Goal: Navigation & Orientation: Find specific page/section

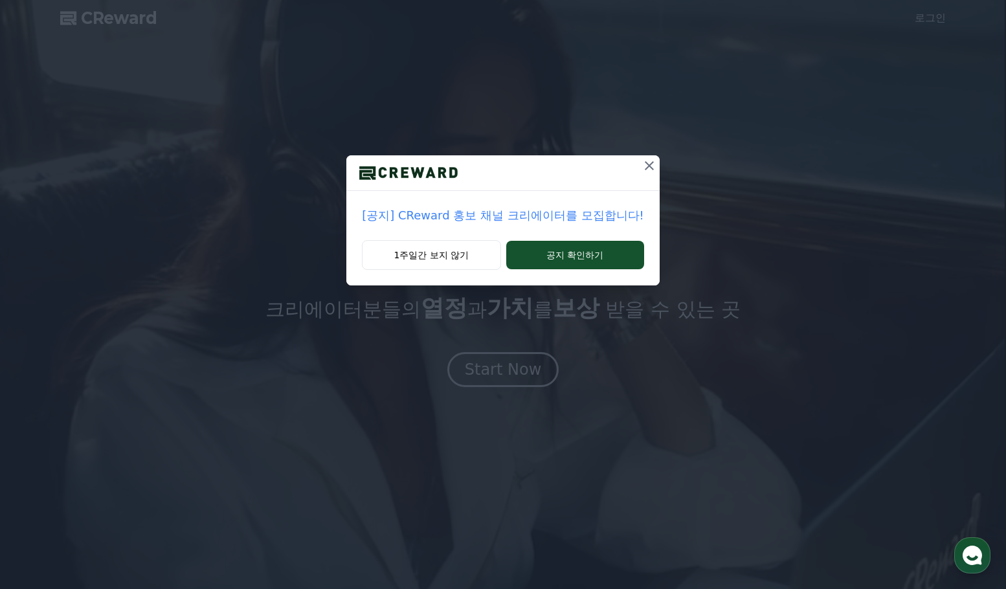
click at [645, 164] on icon at bounding box center [649, 165] width 9 height 9
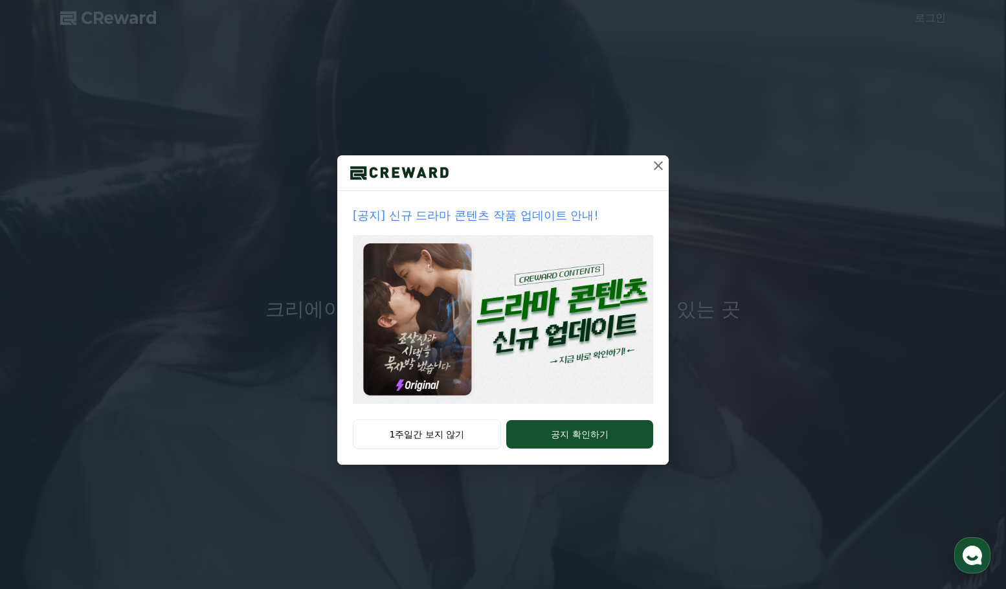
click at [658, 162] on icon at bounding box center [659, 166] width 16 height 16
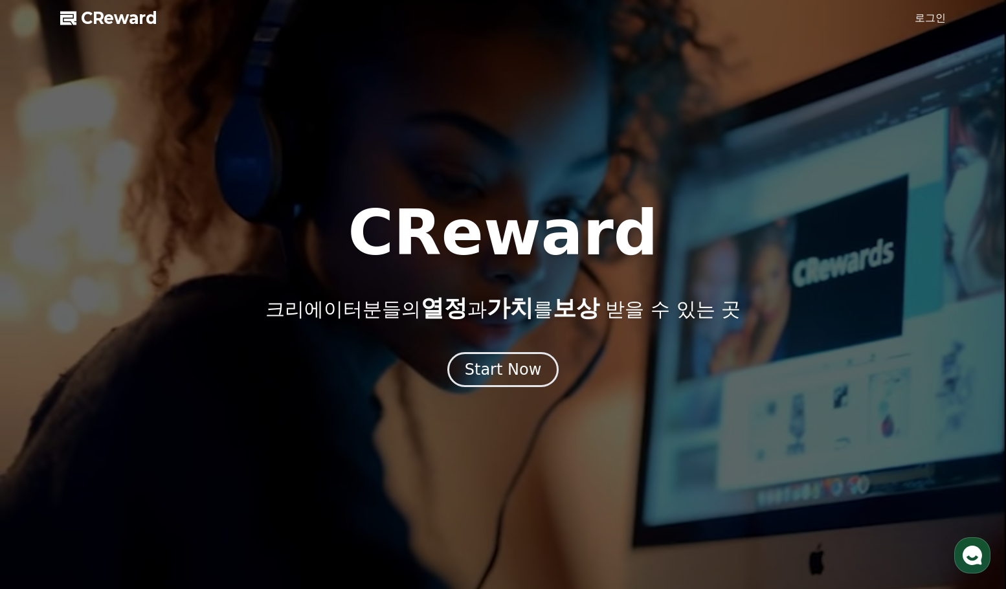
click at [924, 25] on link "로그인" at bounding box center [930, 18] width 31 height 16
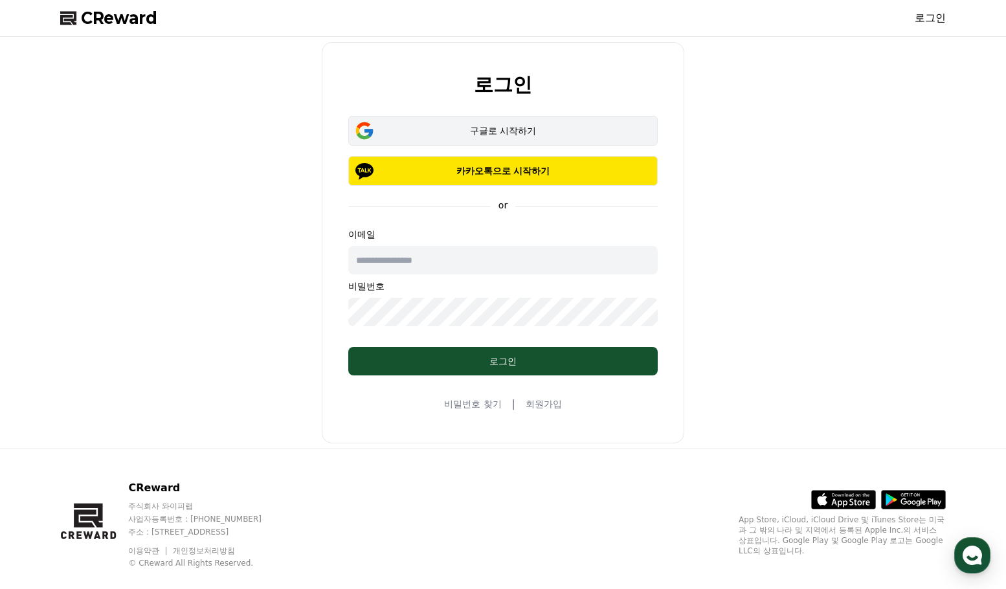
click at [480, 135] on div "구글로 시작하기" at bounding box center [503, 130] width 272 height 13
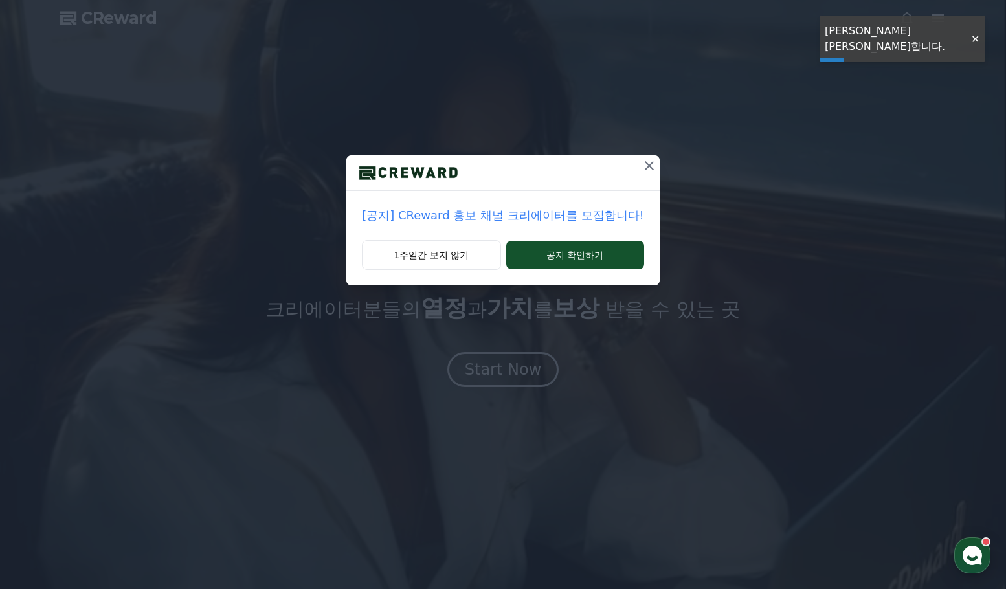
click at [978, 33] on div at bounding box center [975, 39] width 21 height 12
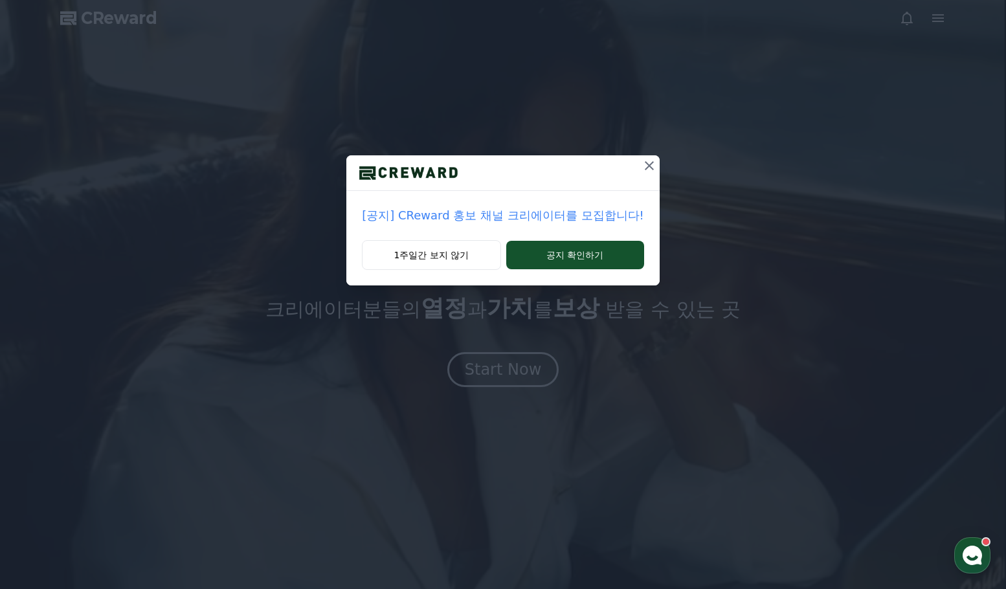
click at [423, 272] on div "1주일간 보지 않기 공지 확인하기" at bounding box center [502, 262] width 313 height 45
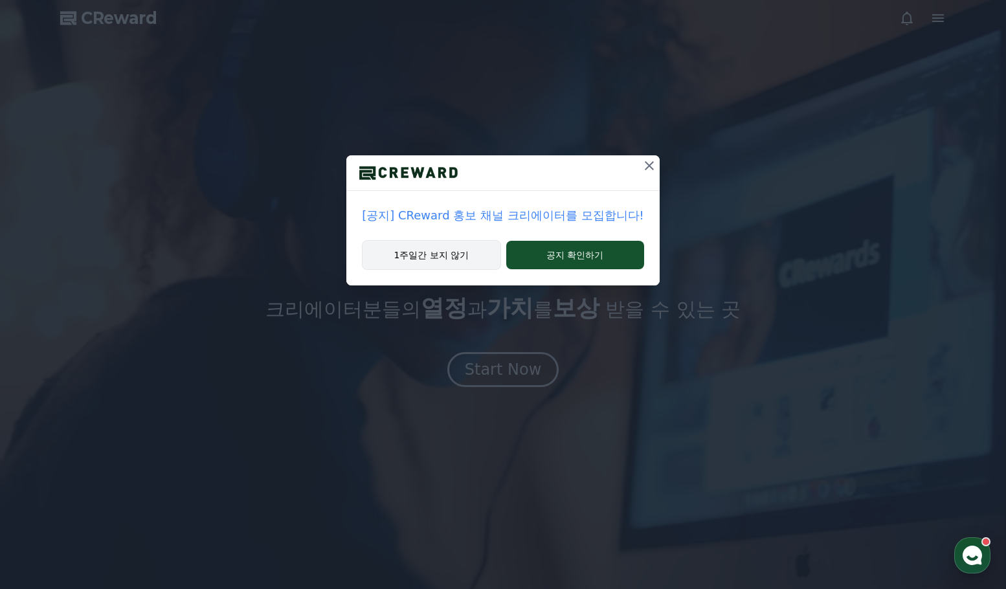
click at [426, 252] on button "1주일간 보지 않기" at bounding box center [431, 255] width 139 height 30
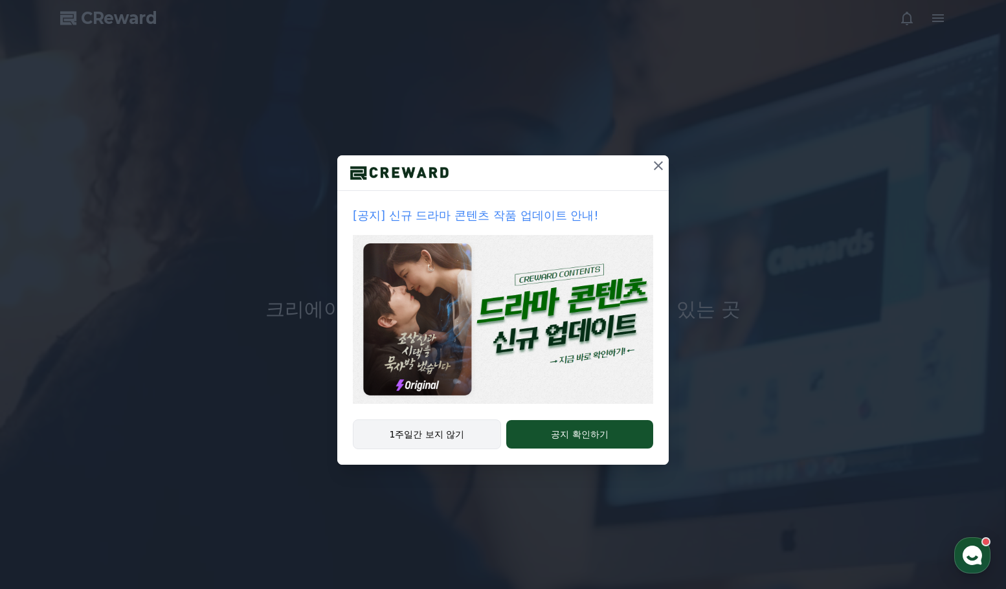
click at [429, 430] on button "1주일간 보지 않기" at bounding box center [427, 434] width 148 height 30
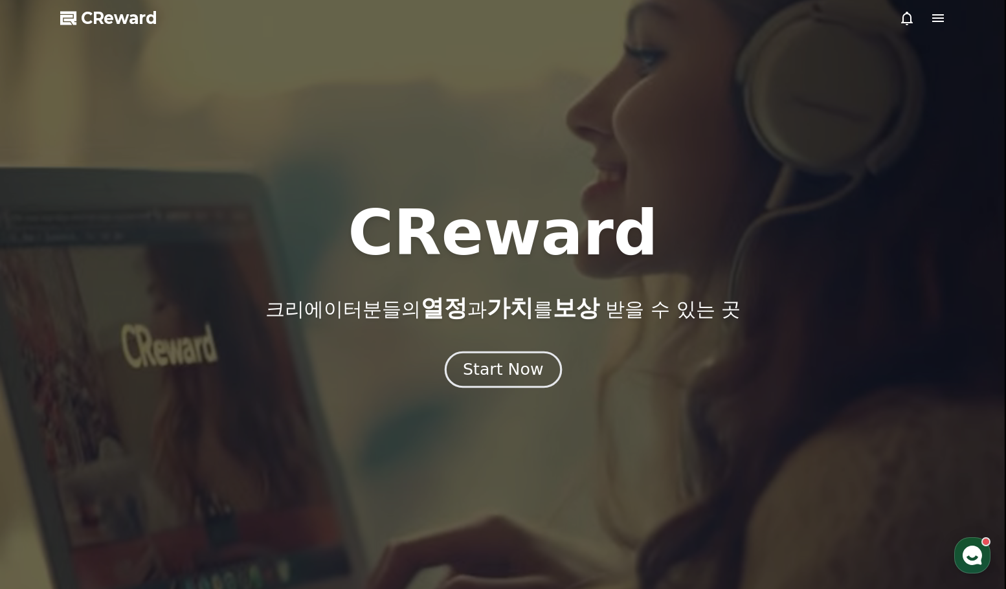
click at [526, 370] on div "Start Now" at bounding box center [503, 370] width 80 height 22
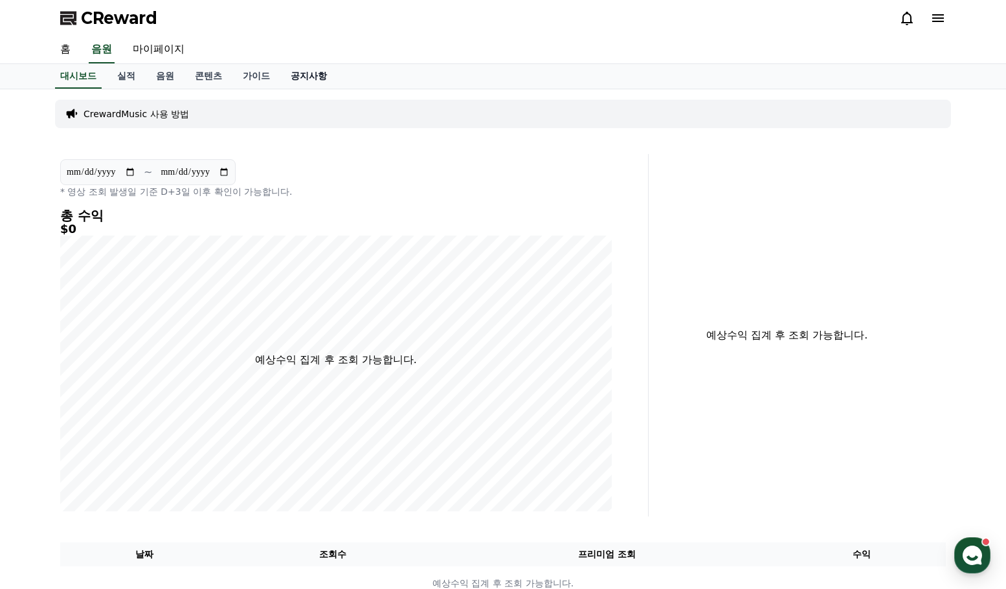
click at [322, 74] on link "공지사항" at bounding box center [308, 76] width 57 height 25
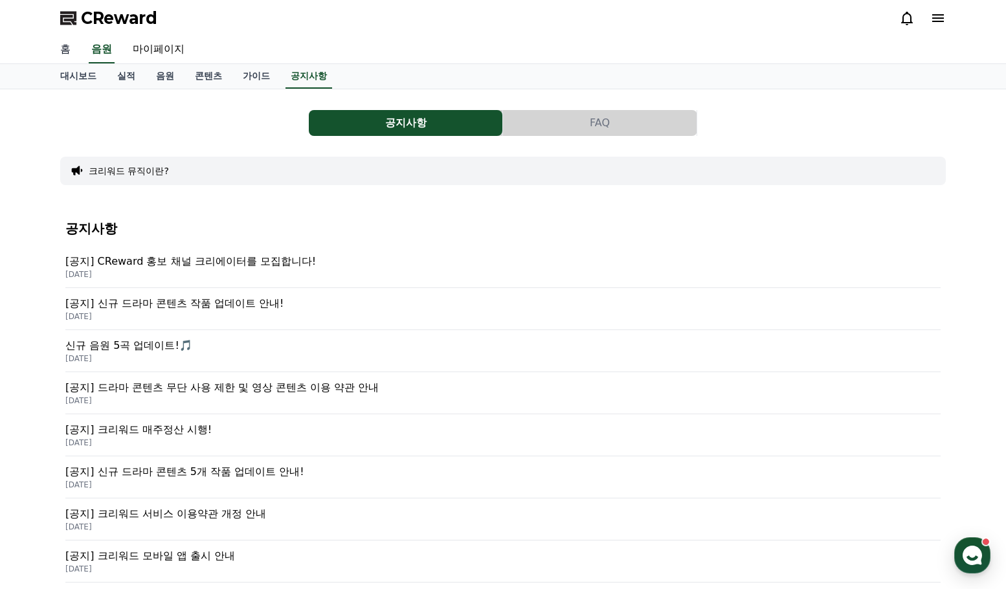
click at [70, 49] on link "홈" at bounding box center [65, 49] width 31 height 27
